Goal: Task Accomplishment & Management: Use online tool/utility

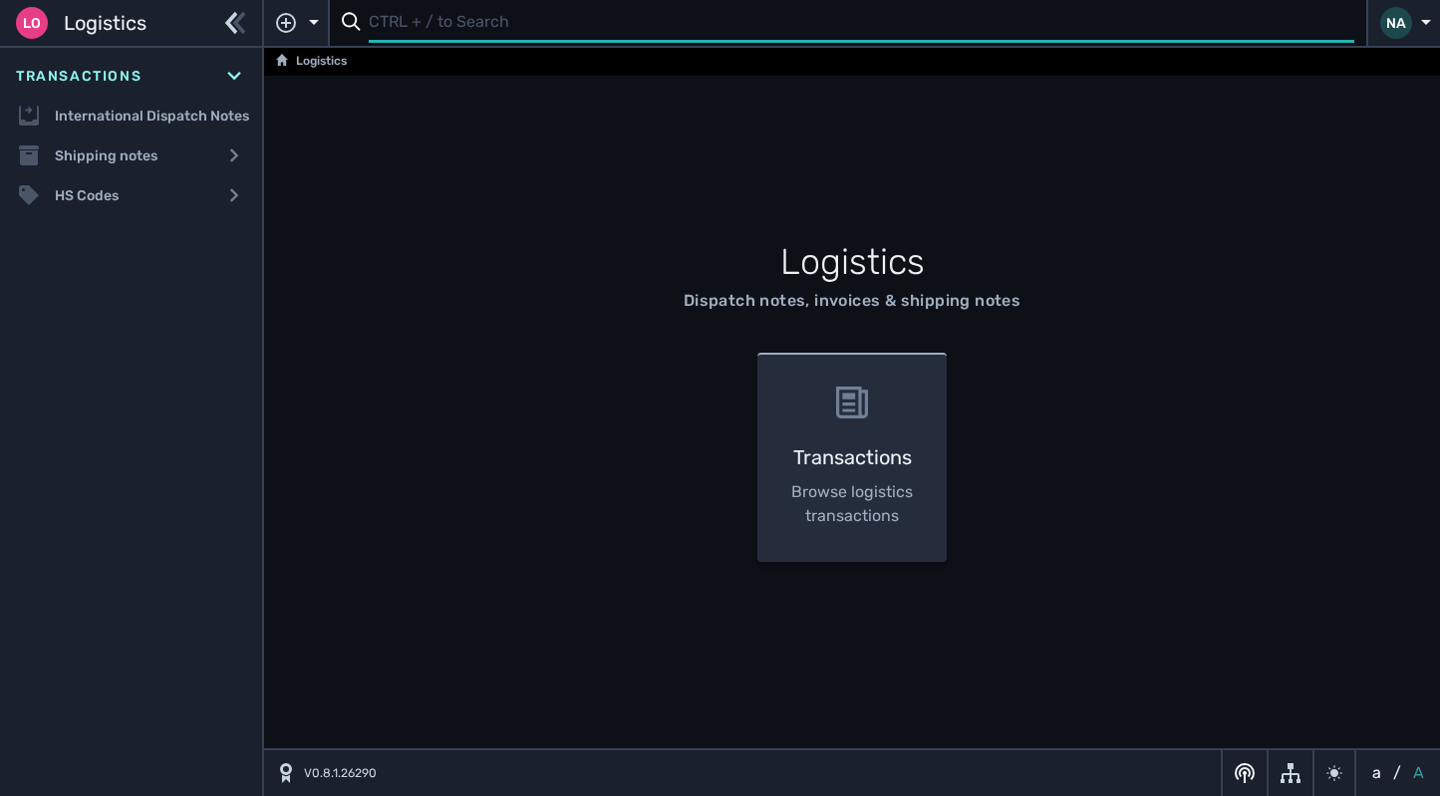
click at [465, 14] on input "text" at bounding box center [862, 23] width 986 height 39
type input "1104689"
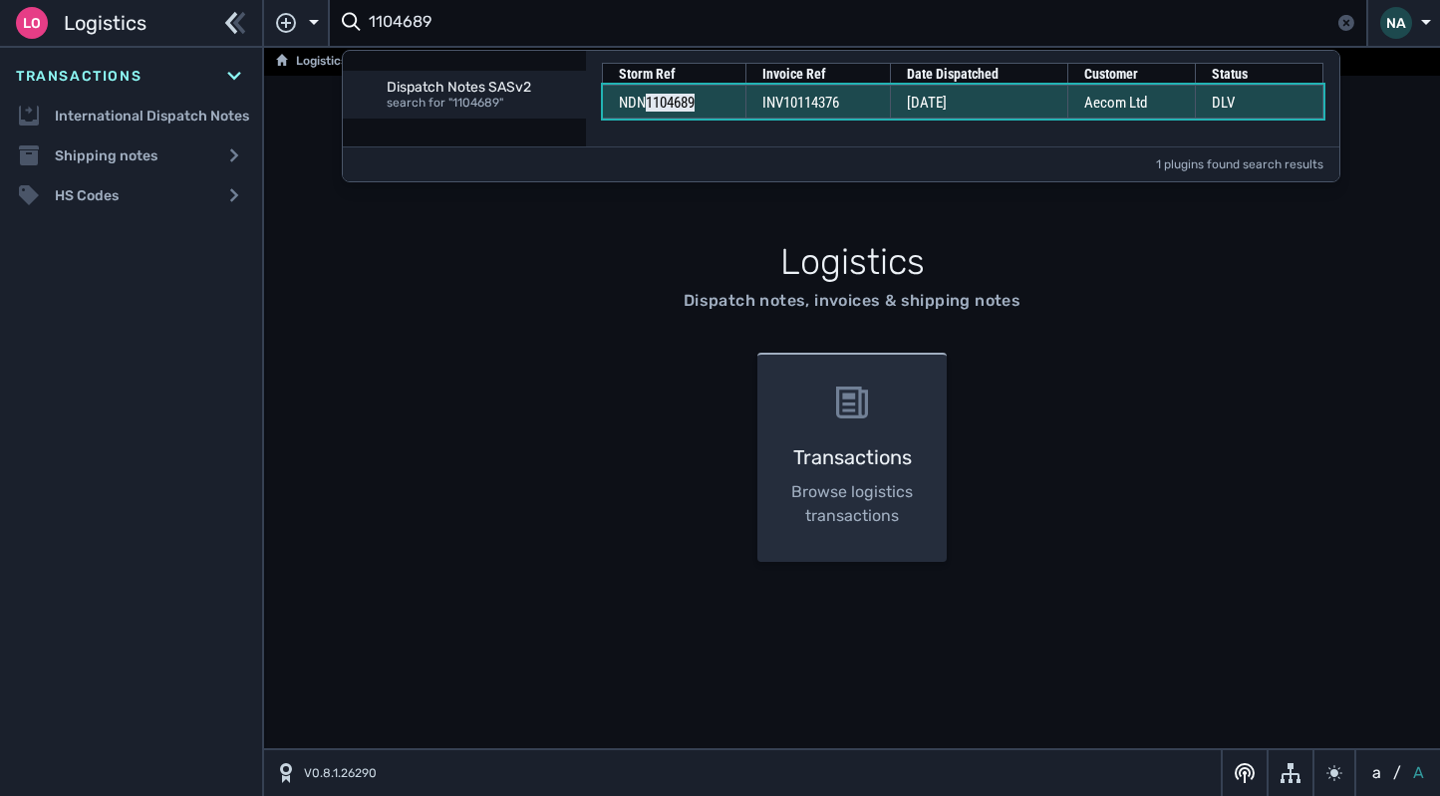
click at [755, 106] on td "INV10114376" at bounding box center [818, 102] width 145 height 34
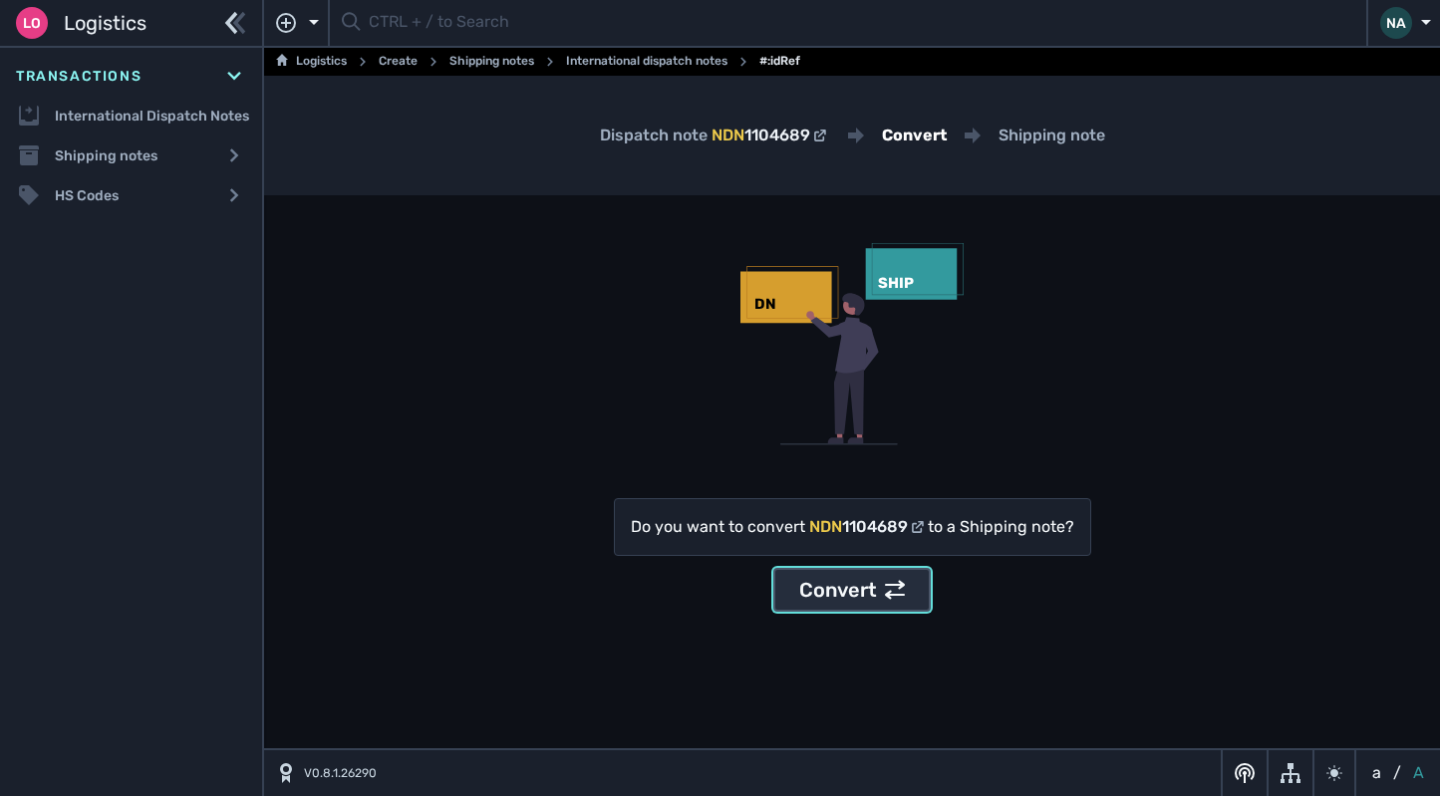
click at [858, 601] on div "Convert" at bounding box center [852, 590] width 106 height 30
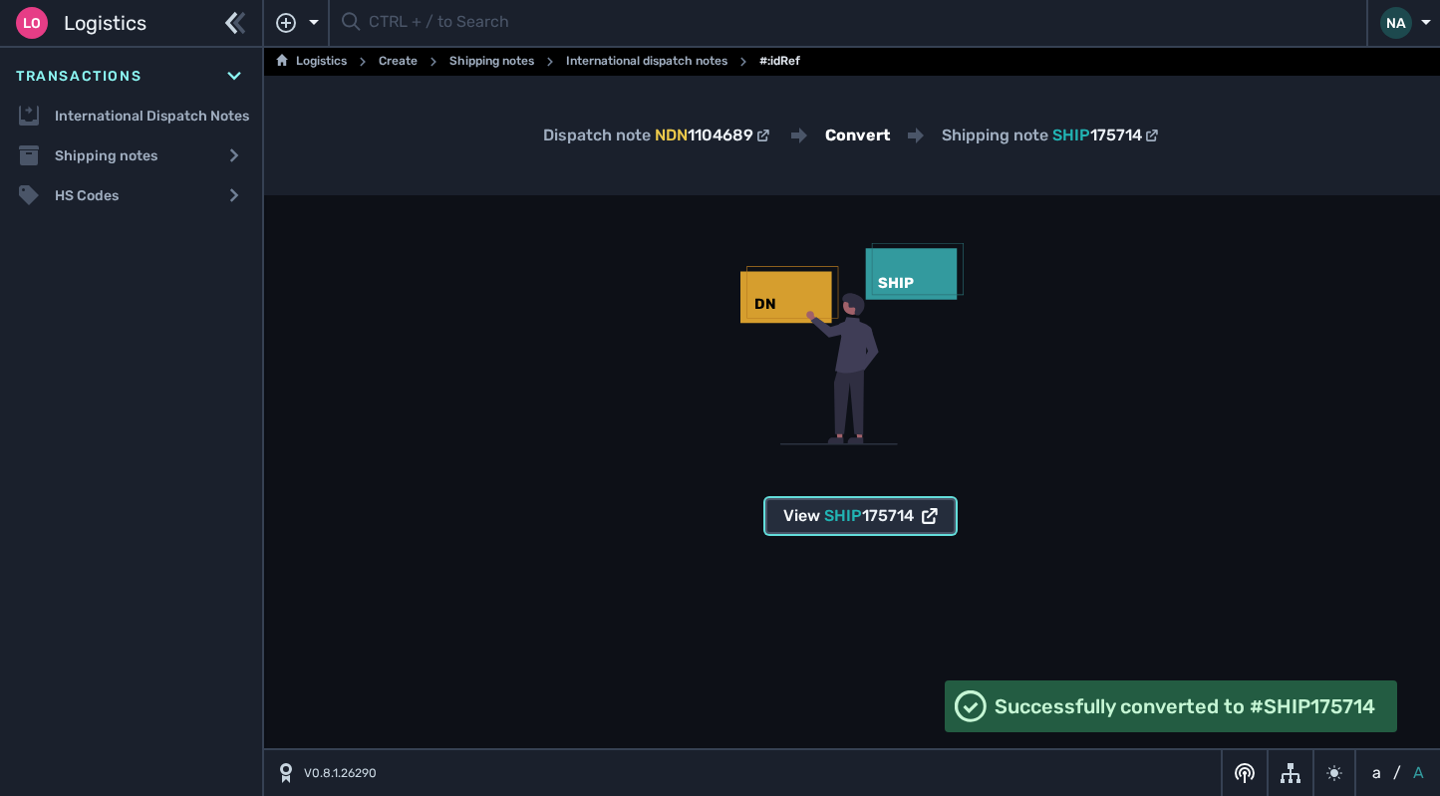
click at [851, 522] on span "SHIP" at bounding box center [843, 515] width 38 height 19
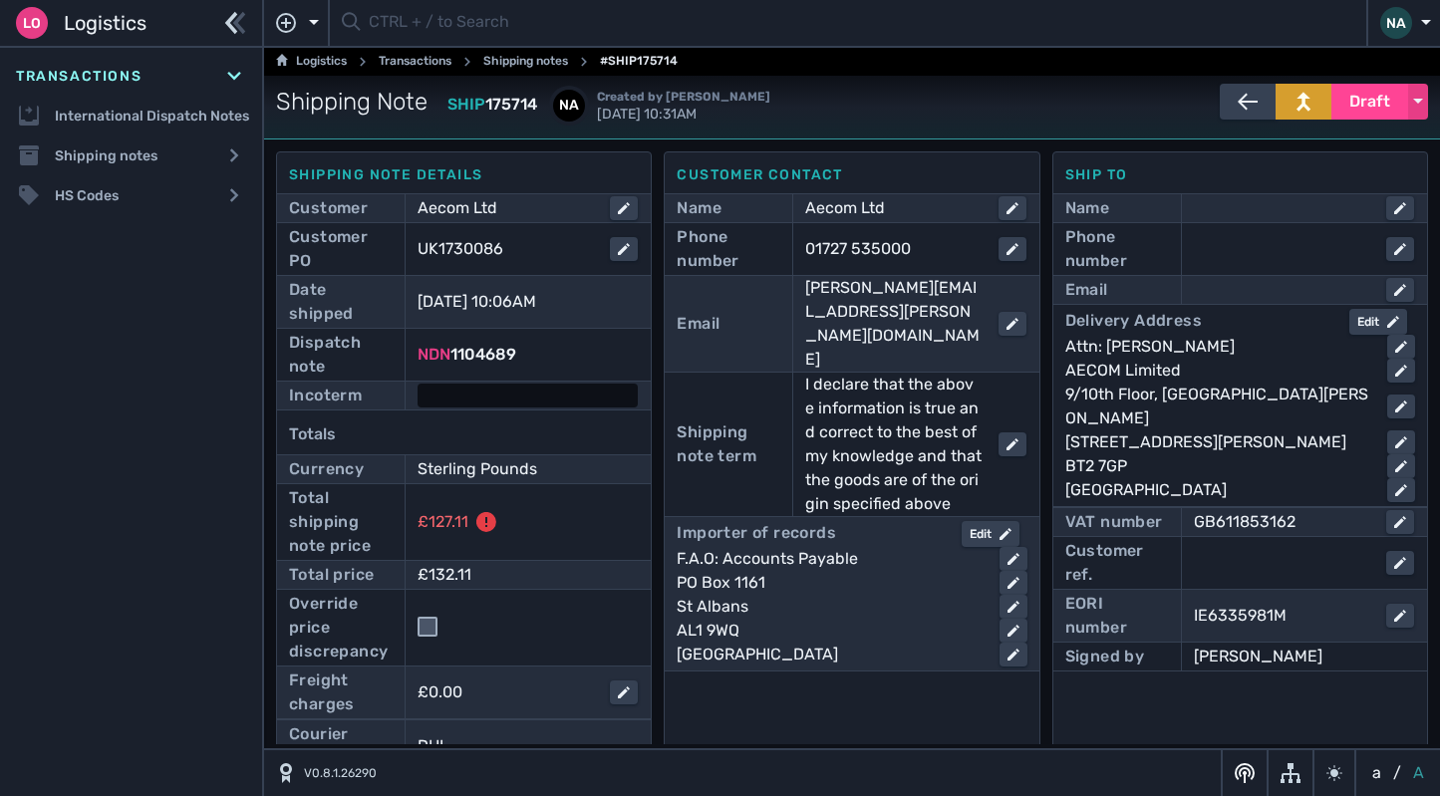
click at [502, 403] on div at bounding box center [528, 396] width 220 height 24
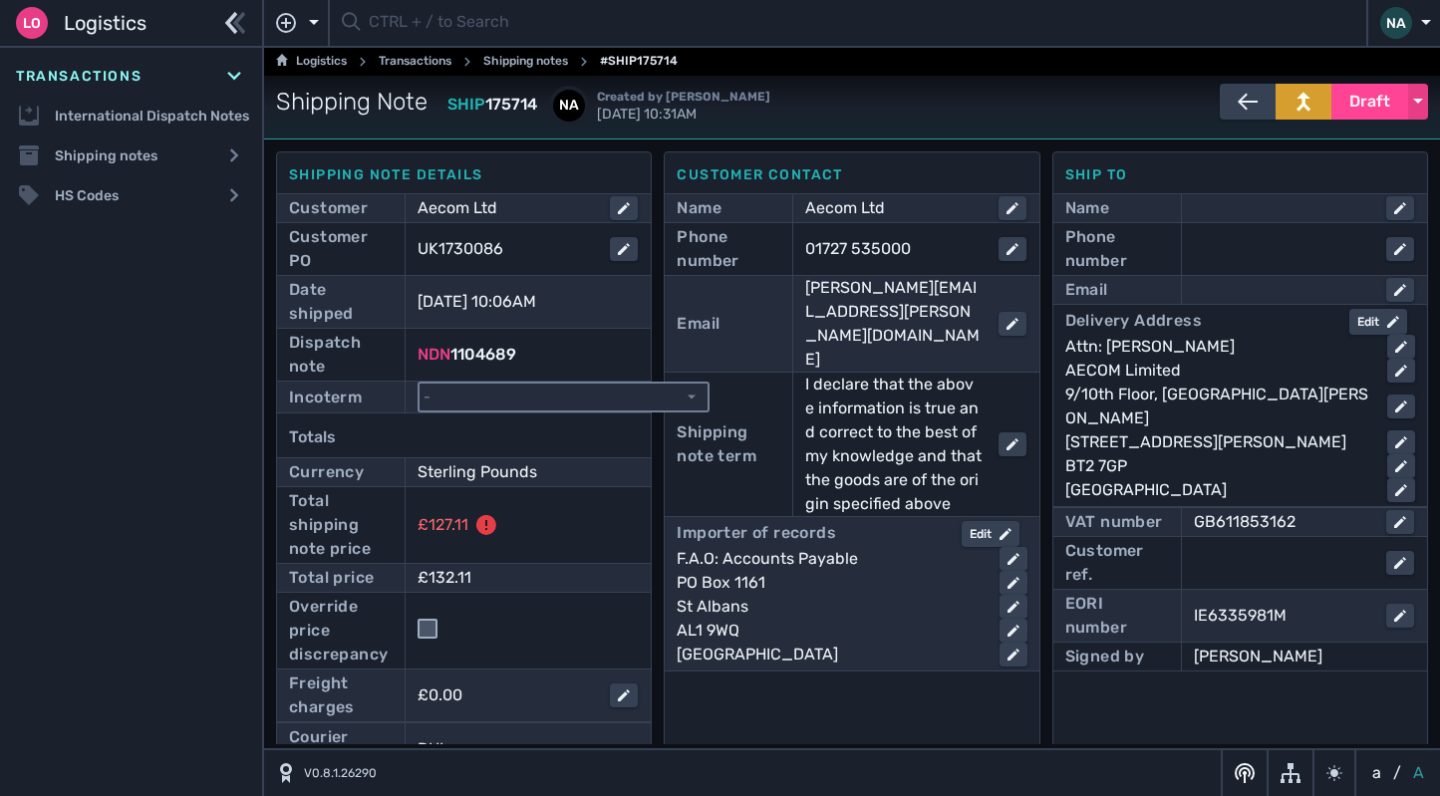
click at [527, 399] on select "- Ex Works - EXW Free Carrier - FCA Carriage Paid To - CPT Carriage Insurance P…" at bounding box center [564, 397] width 288 height 27
select select "[object Object]"
click at [420, 384] on select "- Ex Works - EXW Free Carrier - FCA Carriage Paid To - CPT Carriage Insurance P…" at bounding box center [564, 397] width 288 height 27
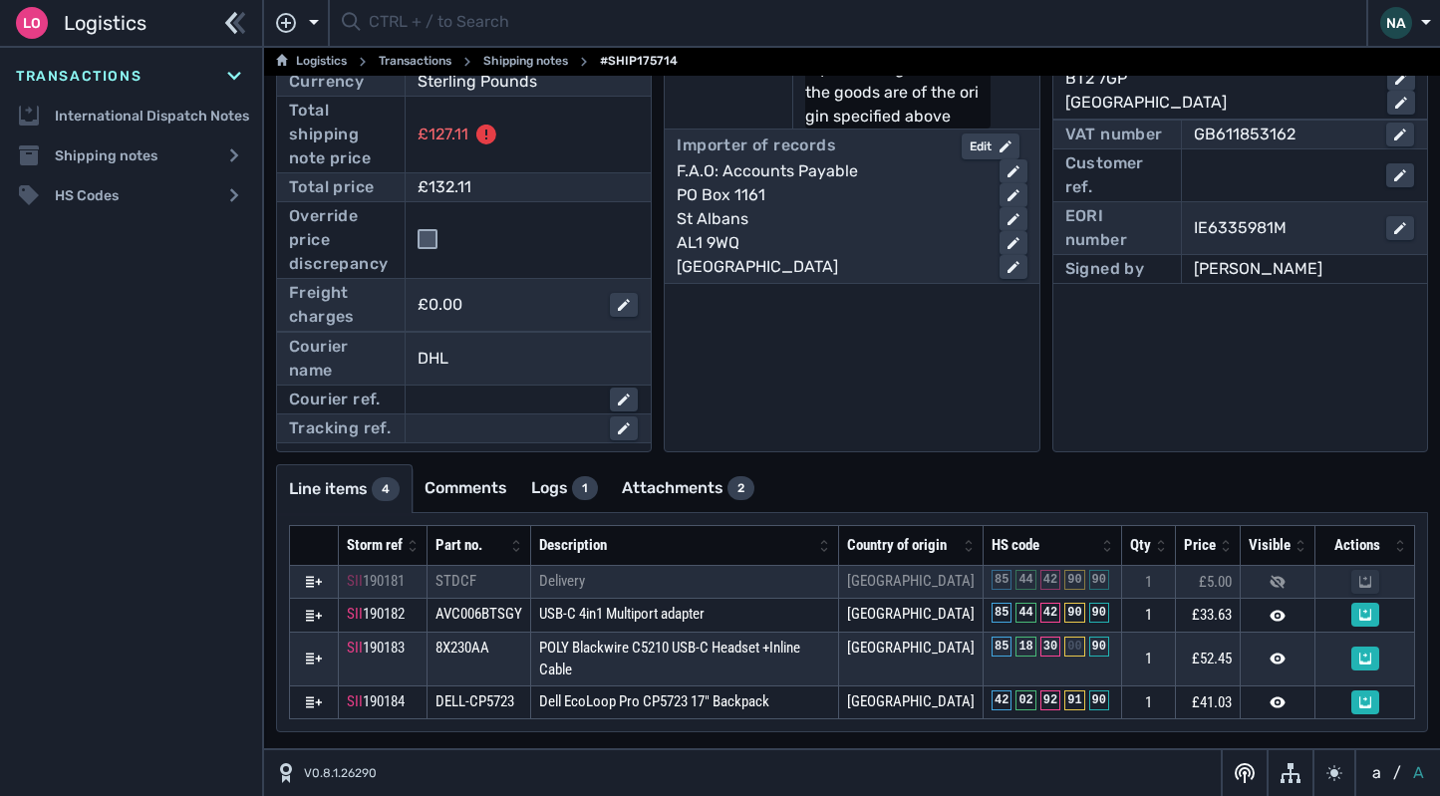
scroll to position [411, 0]
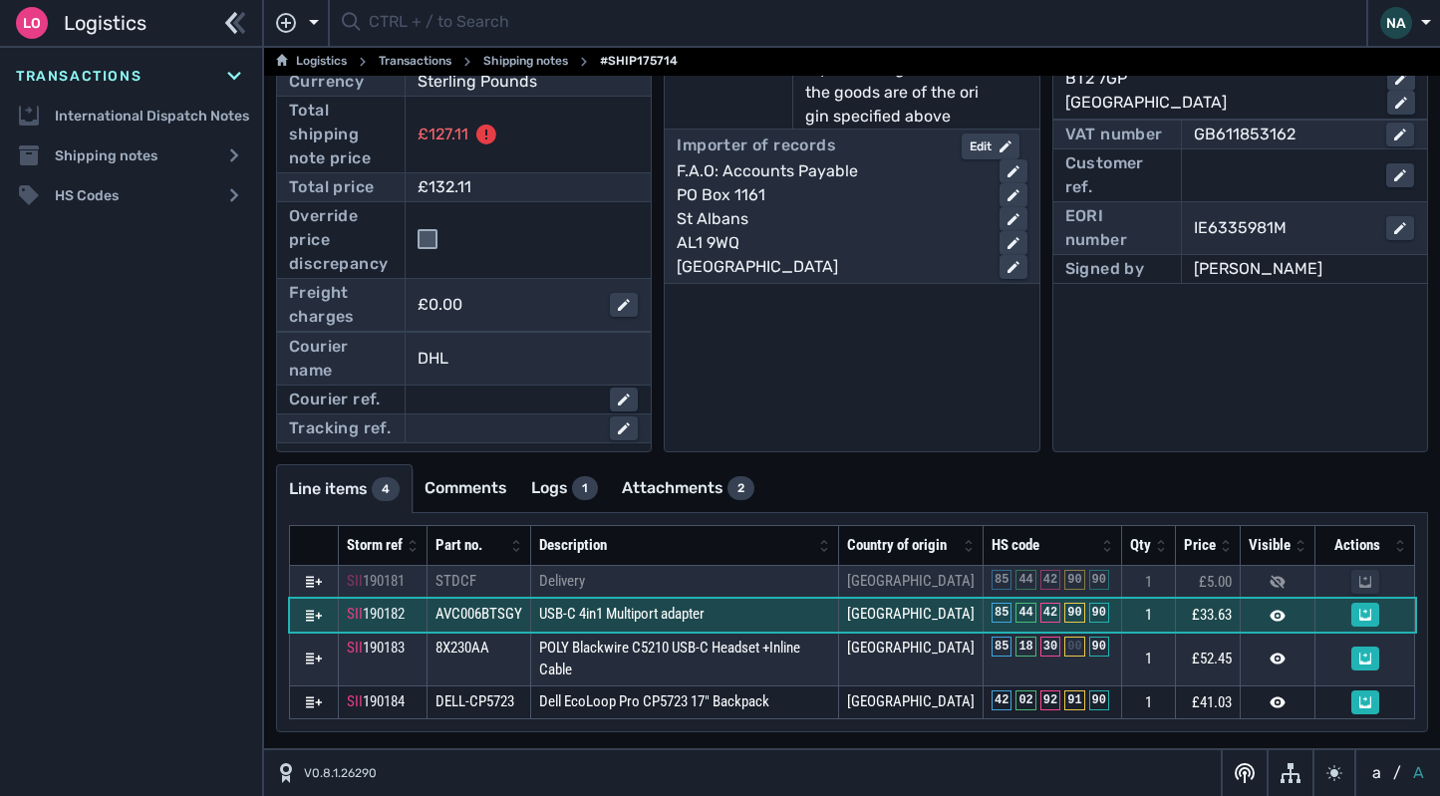
click at [728, 617] on td "USB-C 4in1 Multiport adapter" at bounding box center [685, 616] width 308 height 34
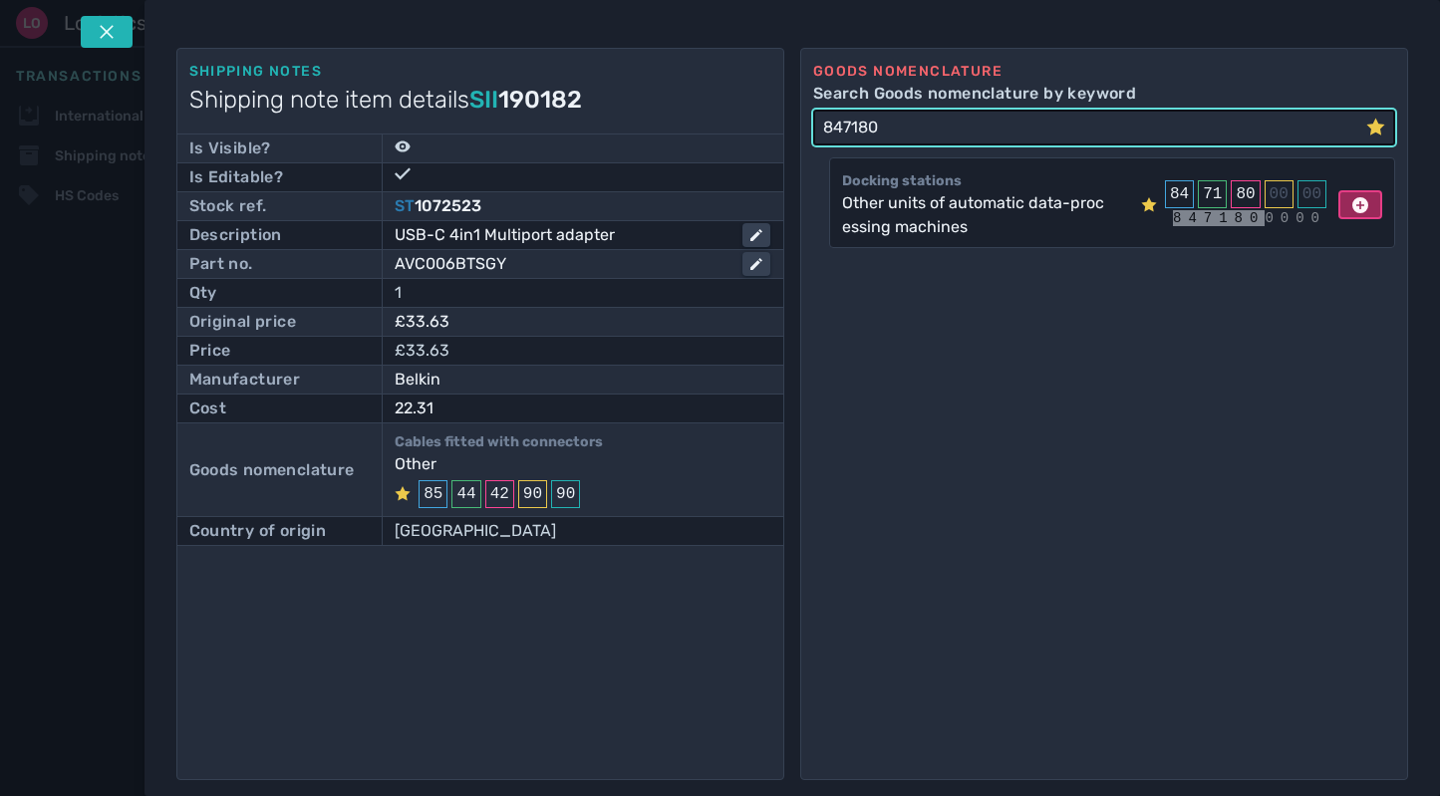
type input "847180"
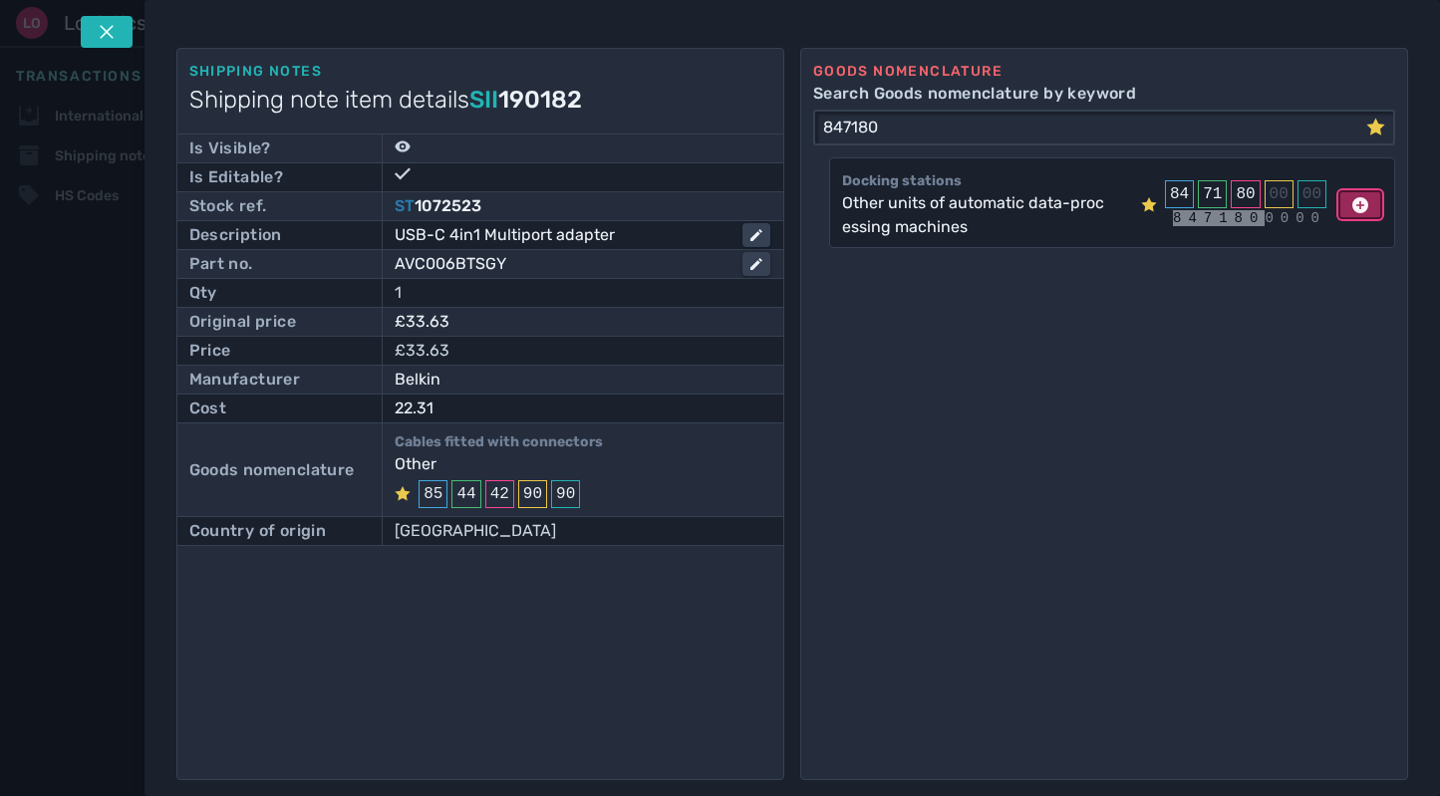
click at [1353, 202] on icon at bounding box center [1361, 205] width 16 height 16
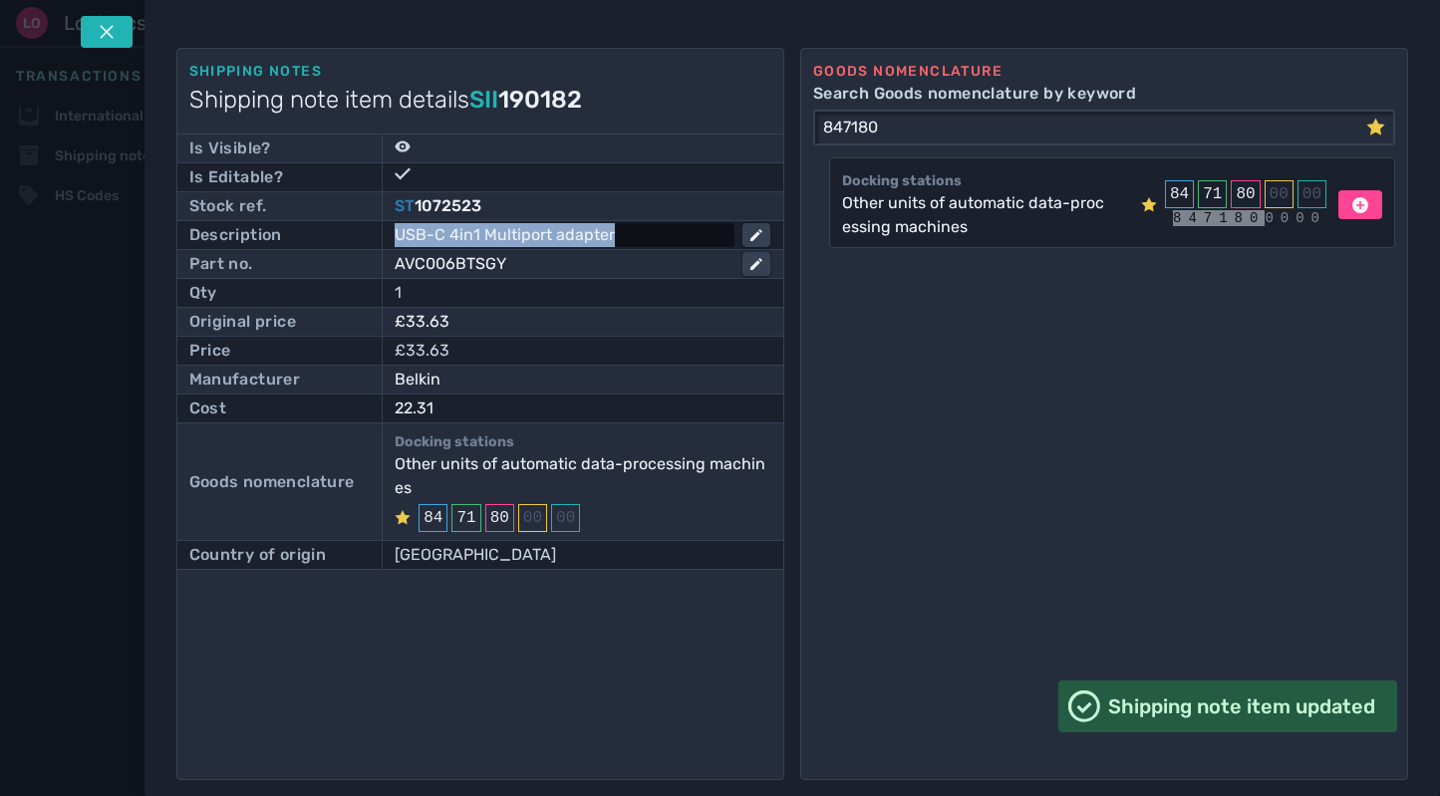
drag, startPoint x: 631, startPoint y: 237, endPoint x: 396, endPoint y: 237, distance: 235.2
click at [396, 237] on div "USB-C 4in1 Multiport adapter" at bounding box center [561, 235] width 332 height 24
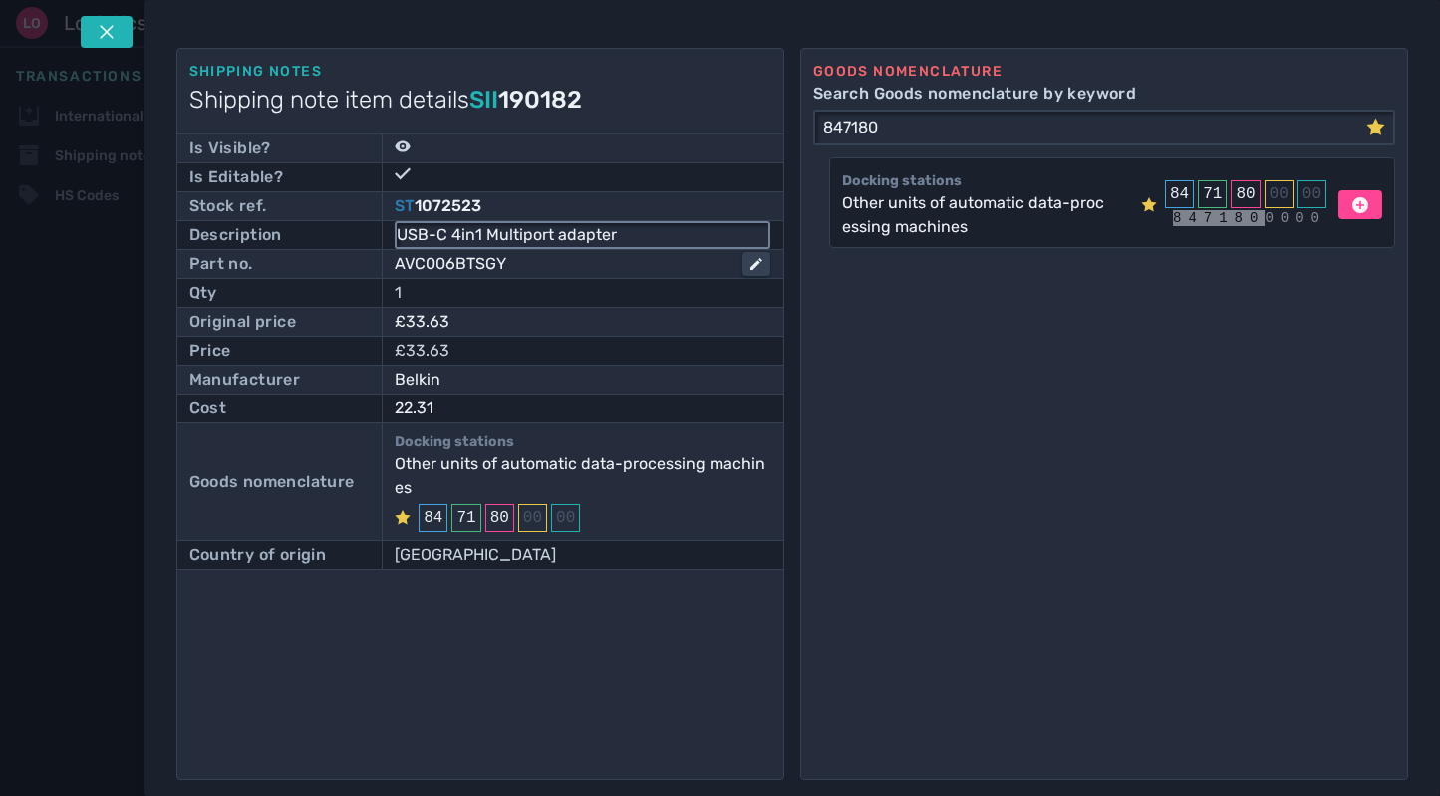
click at [399, 239] on input "USB-C 4in1 Multiport adapter" at bounding box center [583, 235] width 372 height 24
click at [951, 409] on div "Goods nomenclature Search Goods nomenclature by keyword 847180 Docking stations…" at bounding box center [1104, 414] width 608 height 733
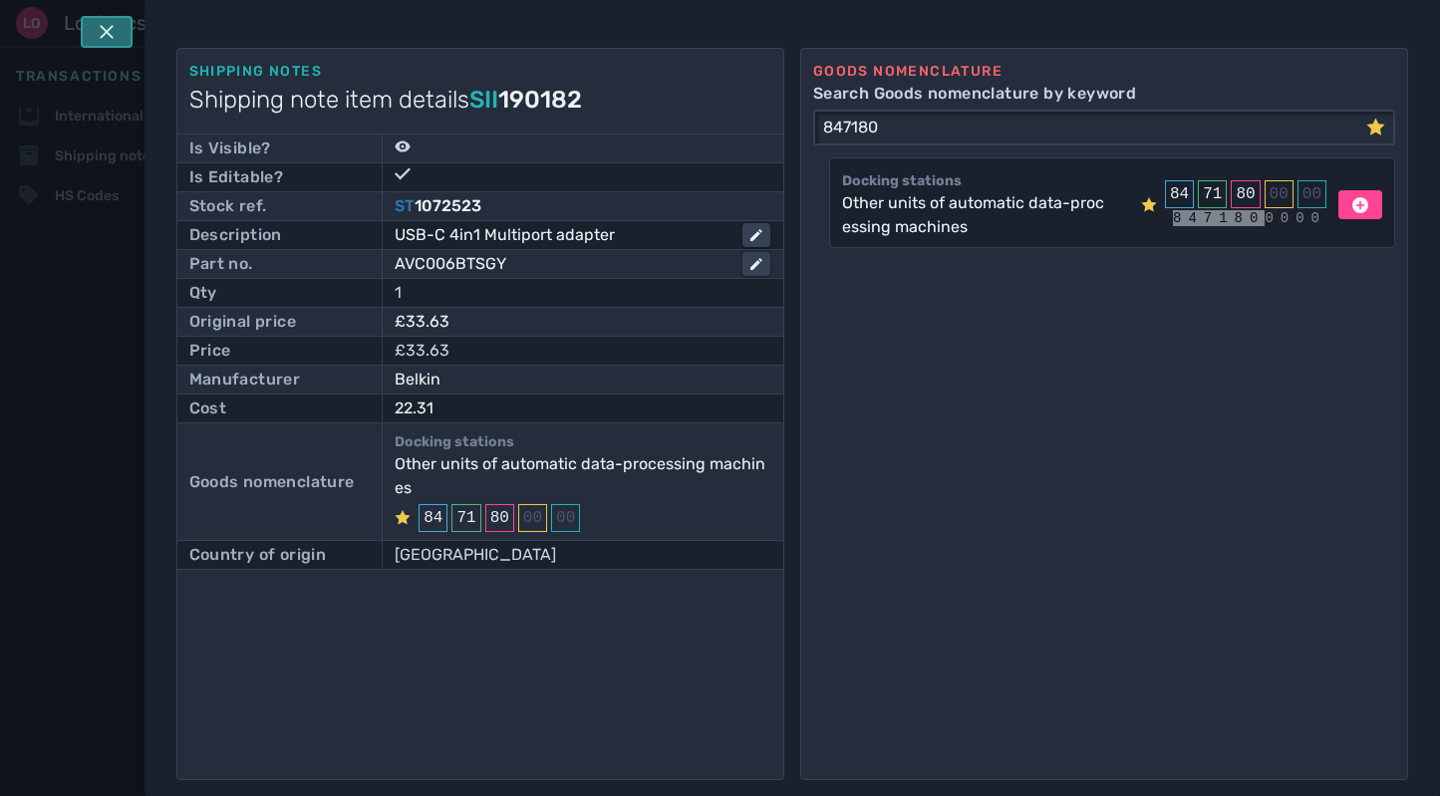
click at [102, 37] on icon at bounding box center [107, 32] width 14 height 14
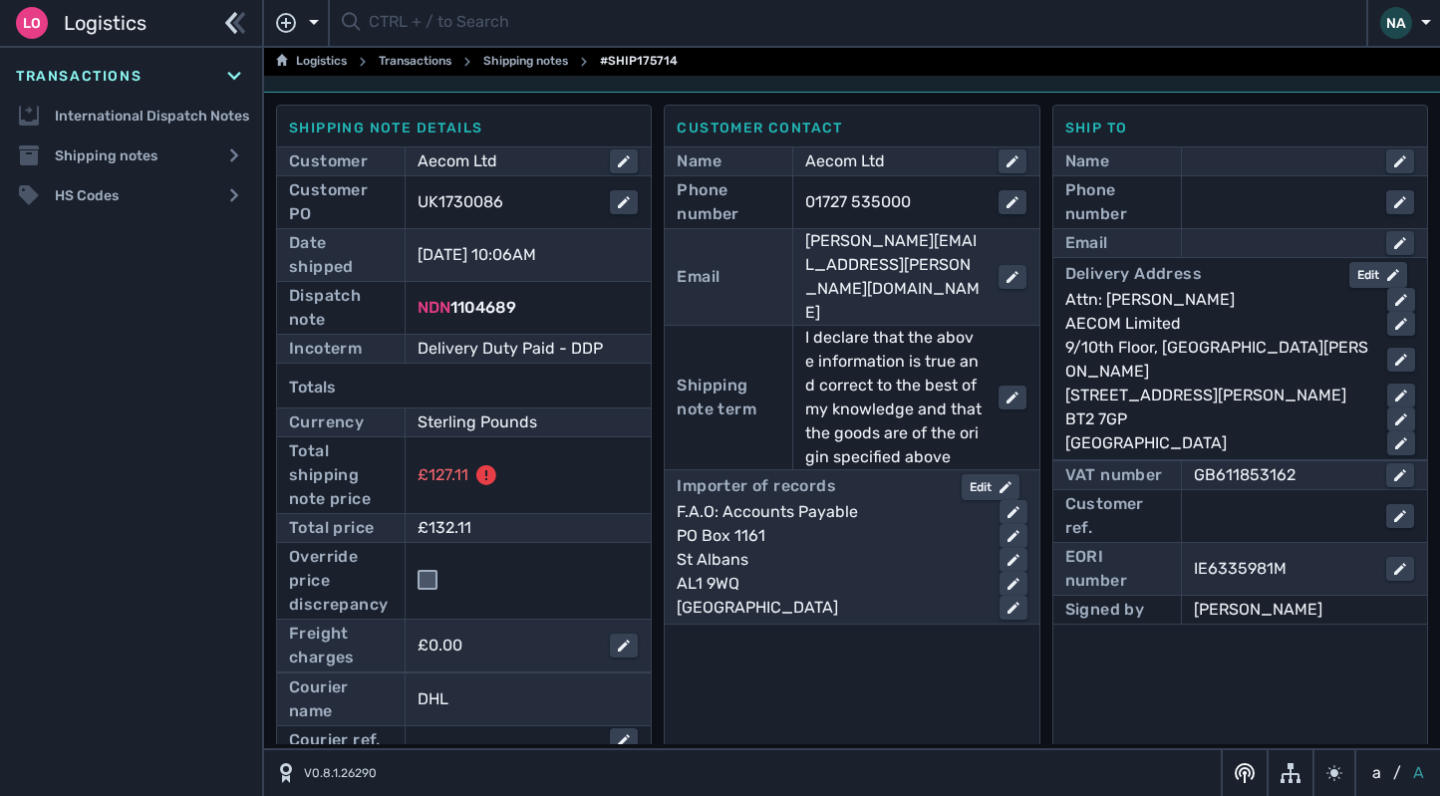
scroll to position [12, 0]
